Goal: Information Seeking & Learning: Learn about a topic

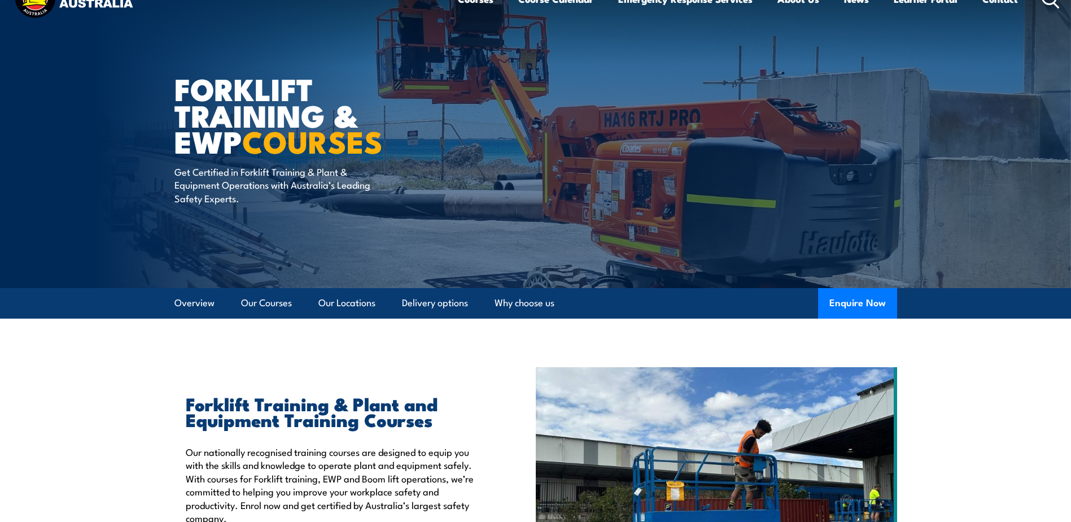
scroll to position [169, 0]
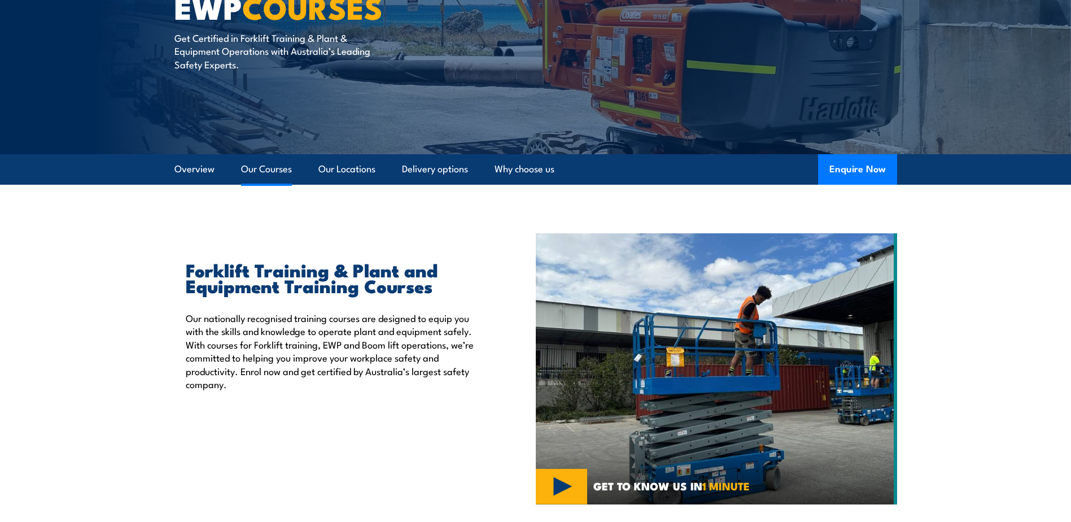
click at [248, 169] on link "Our Courses" at bounding box center [266, 169] width 51 height 30
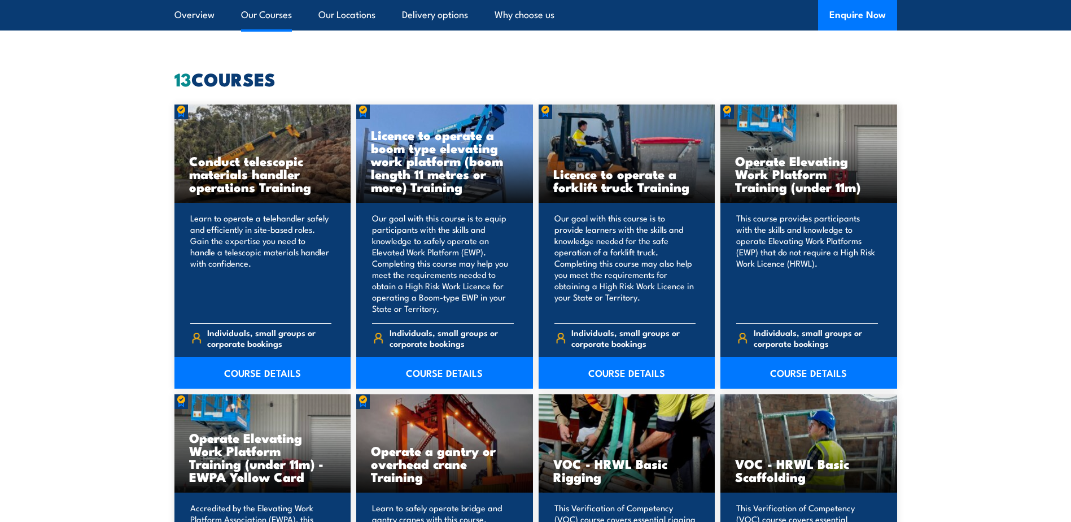
scroll to position [857, 0]
click at [623, 370] on link "COURSE DETAILS" at bounding box center [627, 372] width 177 height 32
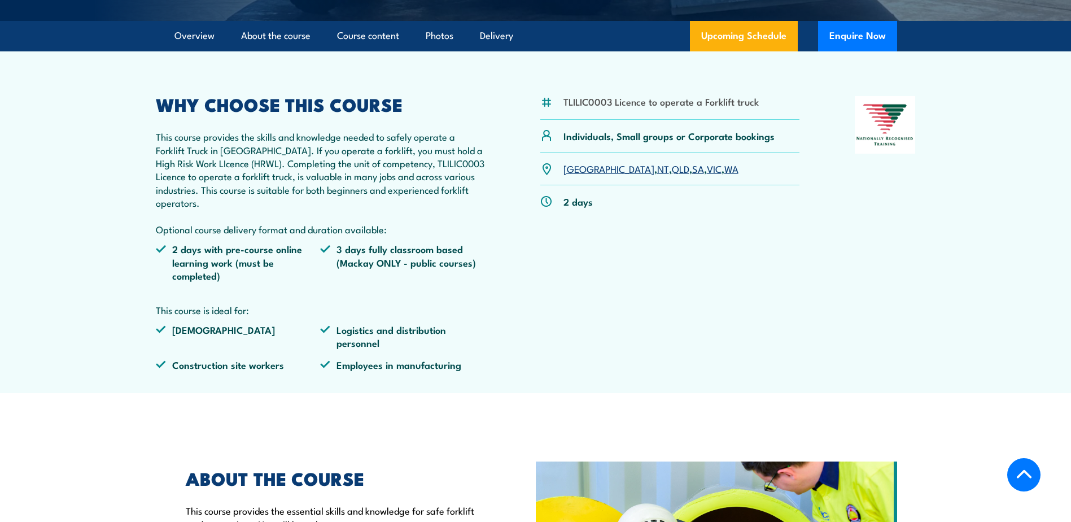
scroll to position [169, 0]
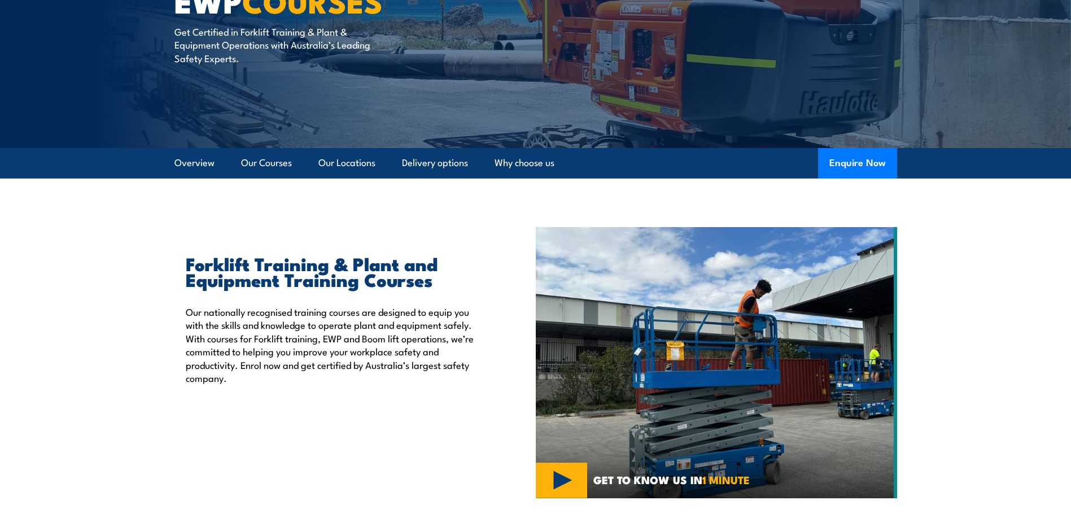
scroll to position [170, 0]
